Goal: Information Seeking & Learning: Compare options

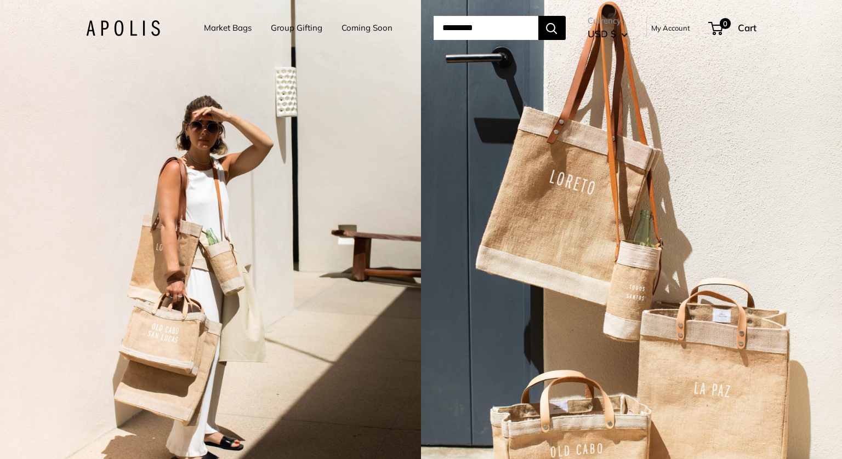
click at [441, 27] on input "Search..." at bounding box center [486, 28] width 105 height 24
click at [488, 33] on input "Search..." at bounding box center [486, 28] width 105 height 24
click at [224, 29] on link "Market Bags" at bounding box center [228, 27] width 48 height 15
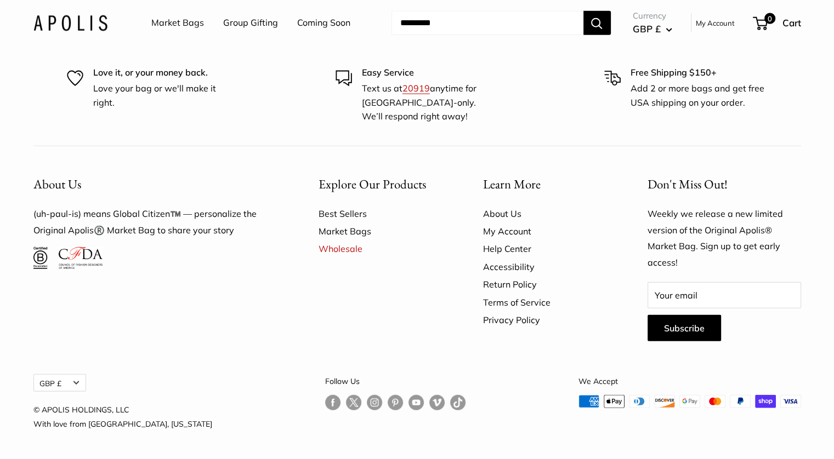
scroll to position [2845, 0]
click at [183, 24] on link "Market Bags" at bounding box center [177, 23] width 53 height 16
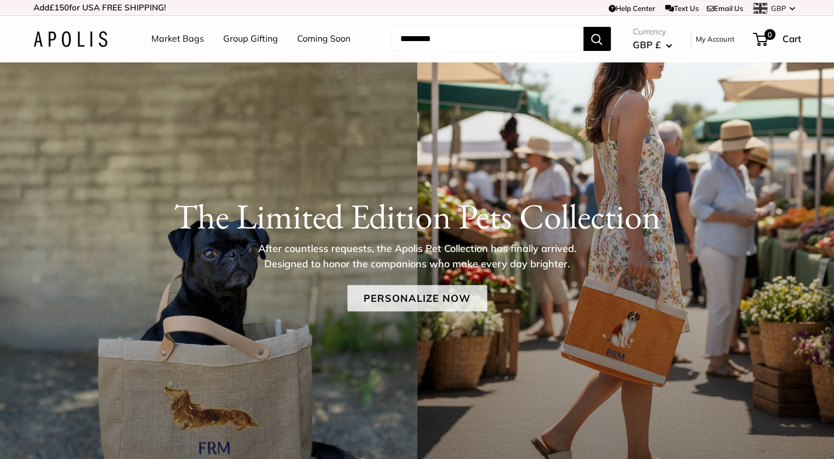
click at [421, 298] on link "Personalize Now" at bounding box center [417, 299] width 140 height 26
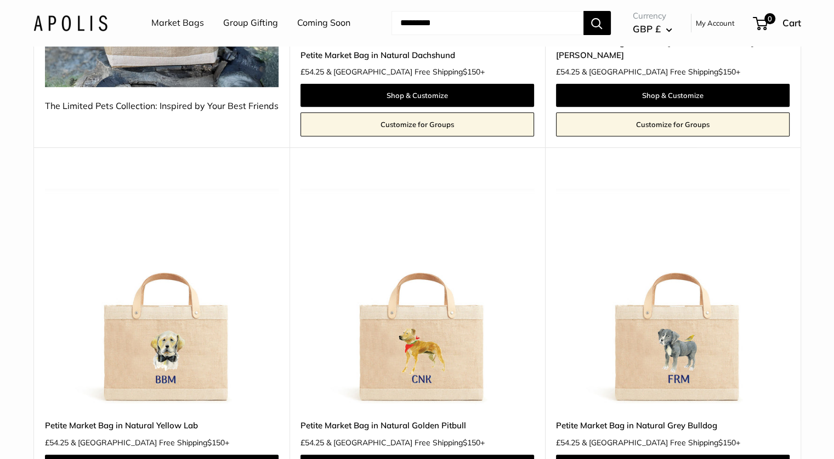
scroll to position [438, 0]
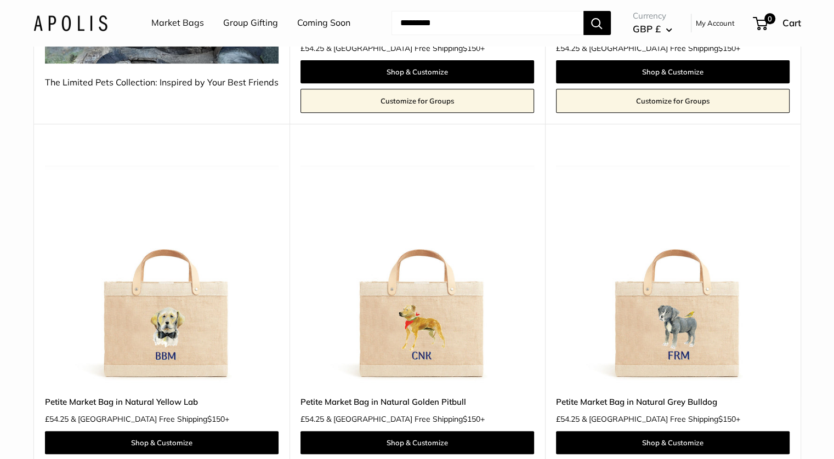
click at [0, 0] on img at bounding box center [0, 0] width 0 height 0
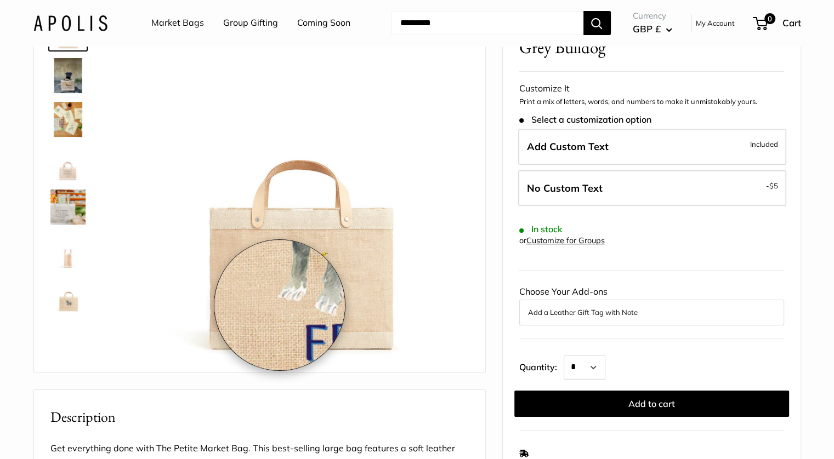
scroll to position [110, 0]
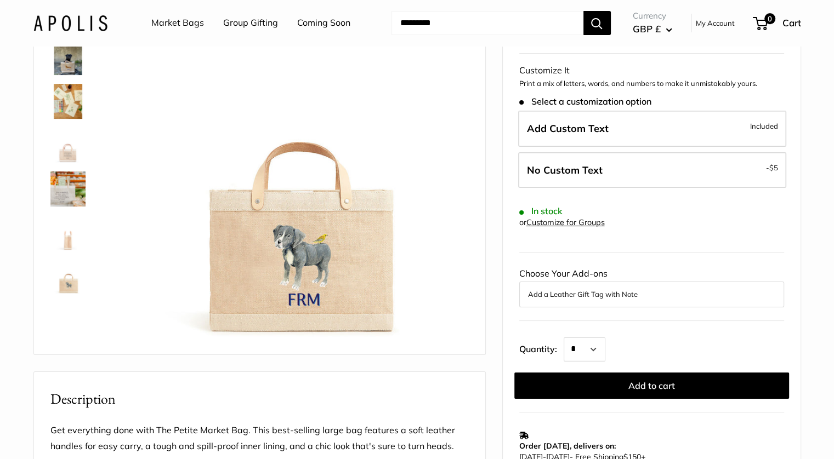
click at [70, 100] on img at bounding box center [67, 101] width 35 height 35
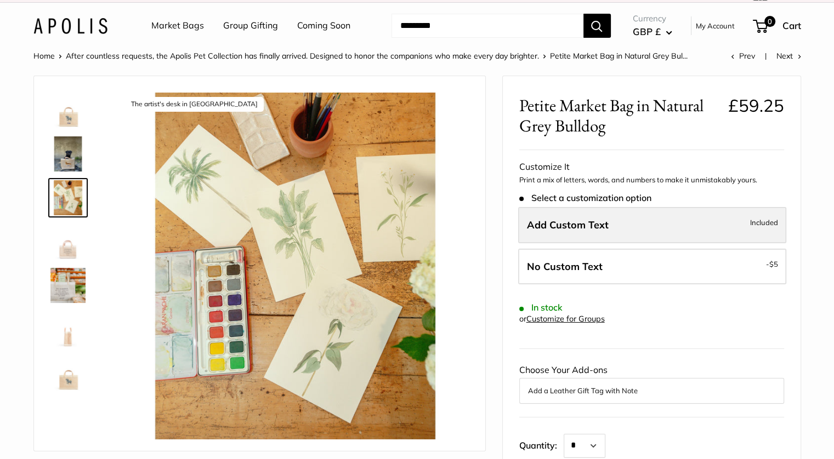
scroll to position [0, 0]
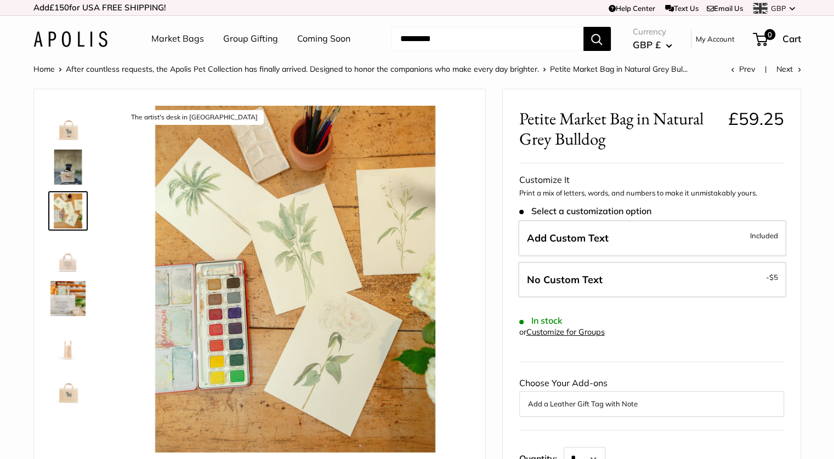
click at [551, 39] on input "Search..." at bounding box center [487, 39] width 192 height 24
click at [60, 260] on img at bounding box center [67, 254] width 35 height 35
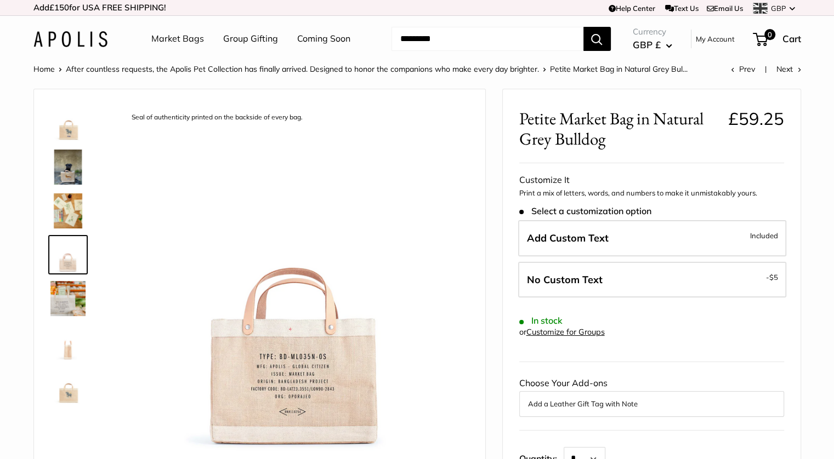
click at [67, 130] on img at bounding box center [67, 123] width 35 height 35
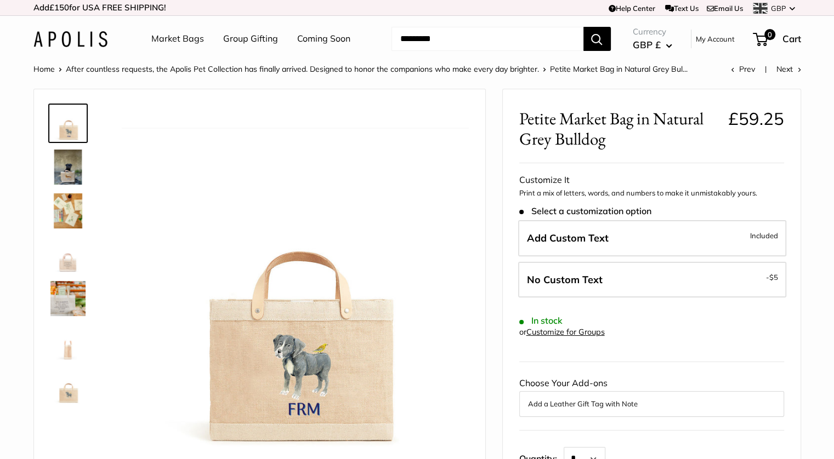
click at [169, 39] on link "Market Bags" at bounding box center [177, 39] width 53 height 16
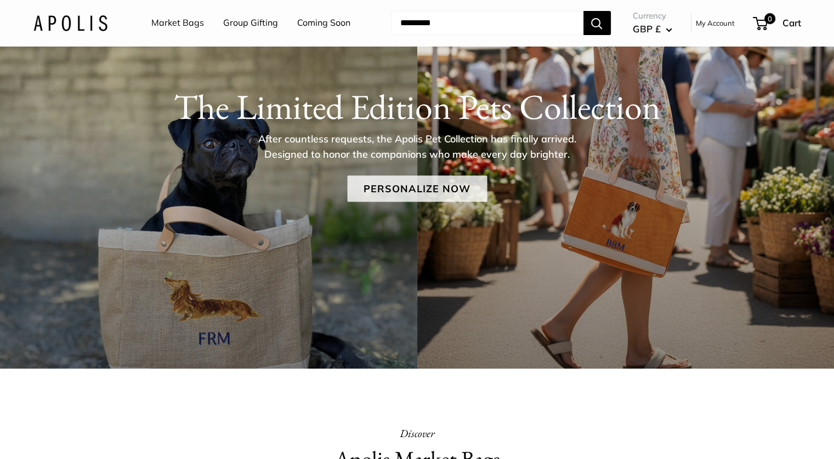
click at [452, 189] on link "Personalize Now" at bounding box center [417, 189] width 140 height 26
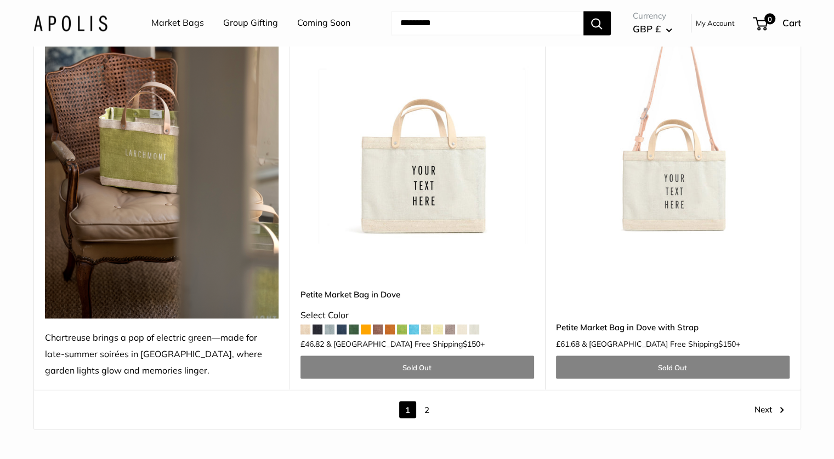
scroll to position [6029, 0]
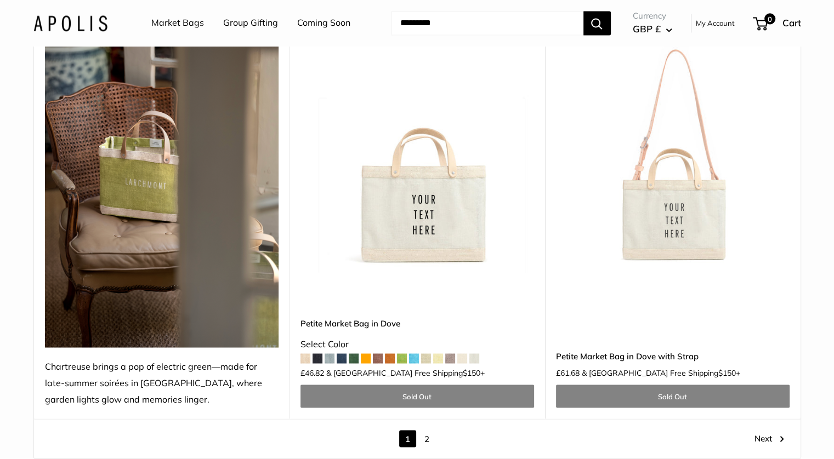
click at [0, 0] on img at bounding box center [0, 0] width 0 height 0
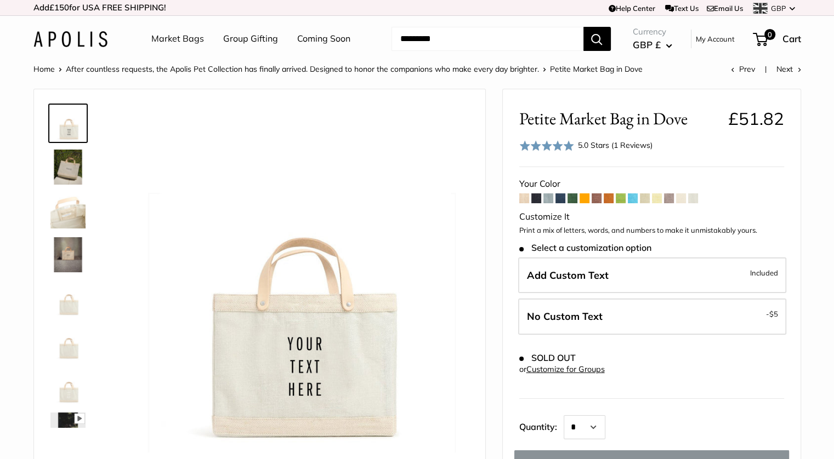
click at [583, 196] on span at bounding box center [584, 198] width 10 height 10
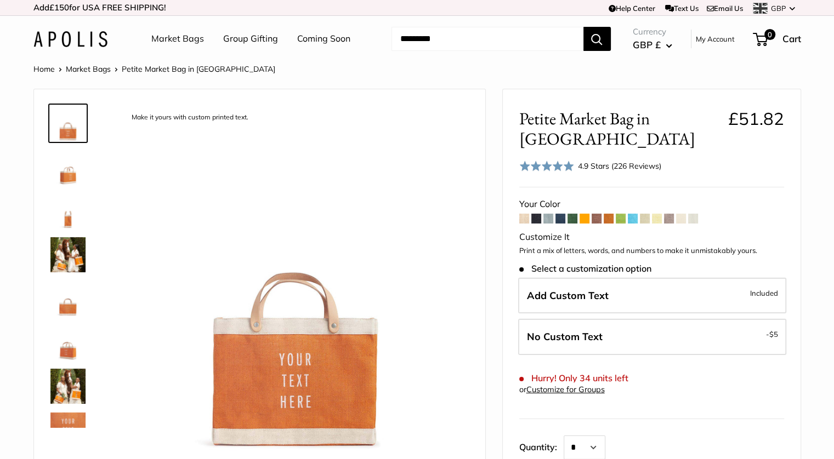
click at [607, 214] on span at bounding box center [608, 219] width 10 height 10
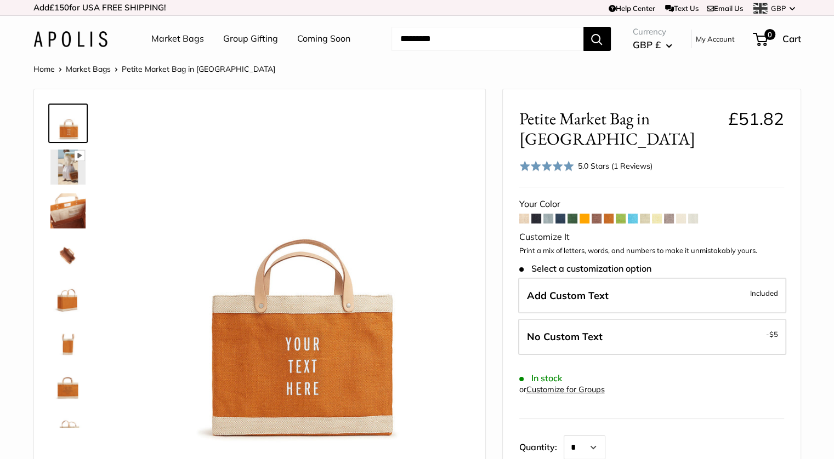
click at [629, 214] on span at bounding box center [633, 219] width 10 height 10
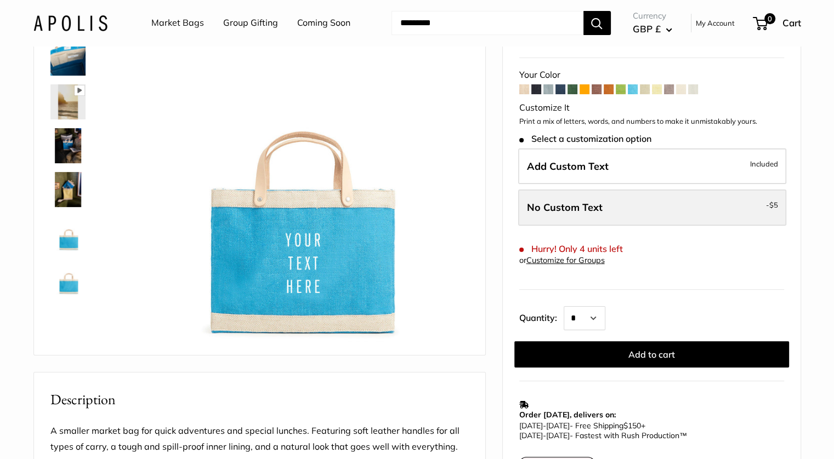
scroll to position [110, 0]
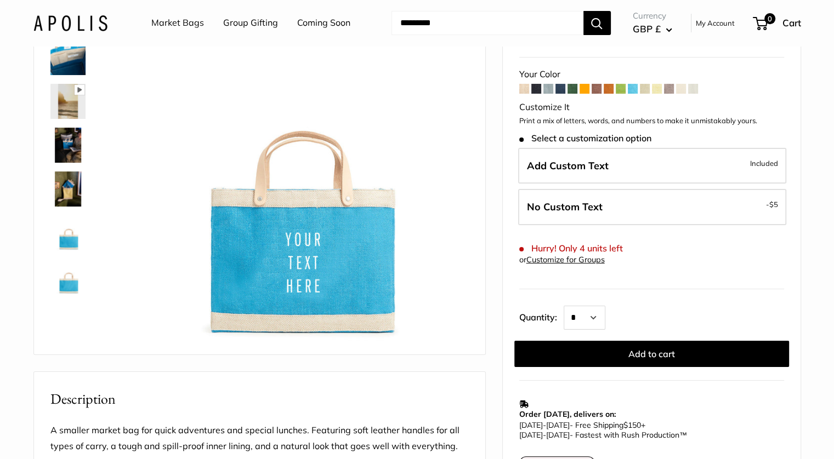
click at [644, 87] on span at bounding box center [645, 89] width 10 height 10
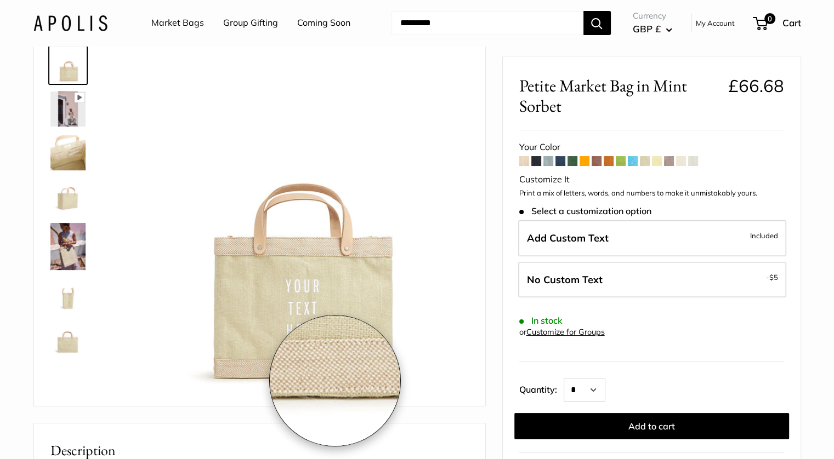
scroll to position [55, 0]
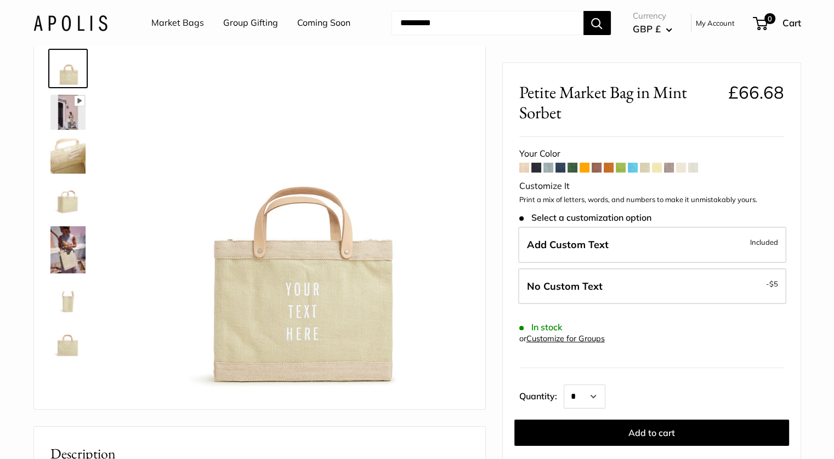
click at [683, 168] on span at bounding box center [681, 168] width 10 height 10
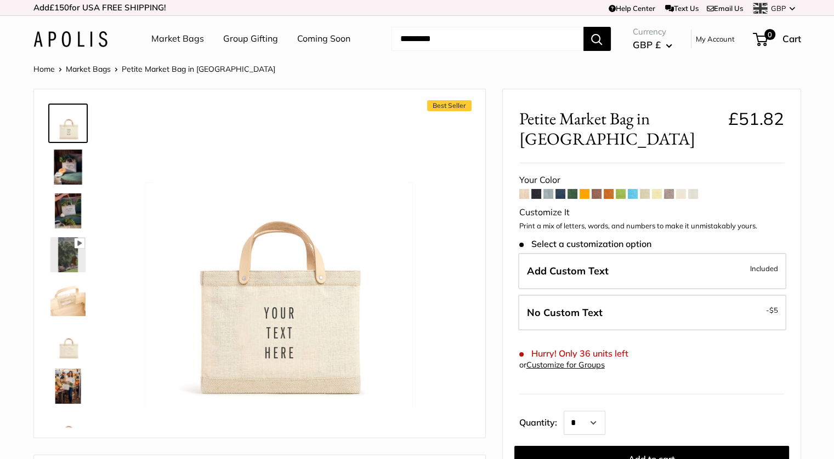
click at [545, 189] on span at bounding box center [548, 194] width 10 height 10
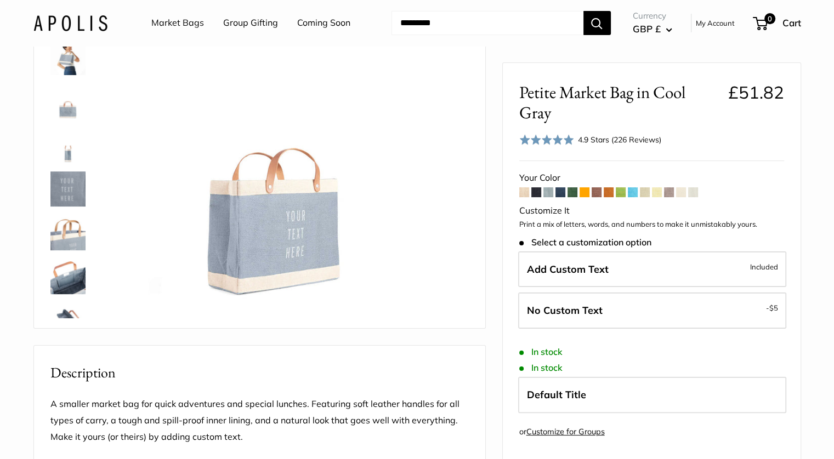
scroll to position [55, 0]
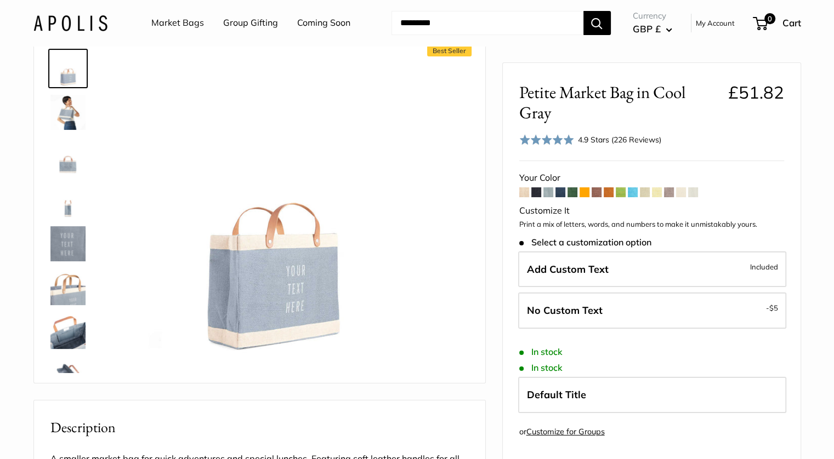
click at [61, 111] on img at bounding box center [67, 112] width 35 height 35
